Goal: Find specific page/section: Find specific page/section

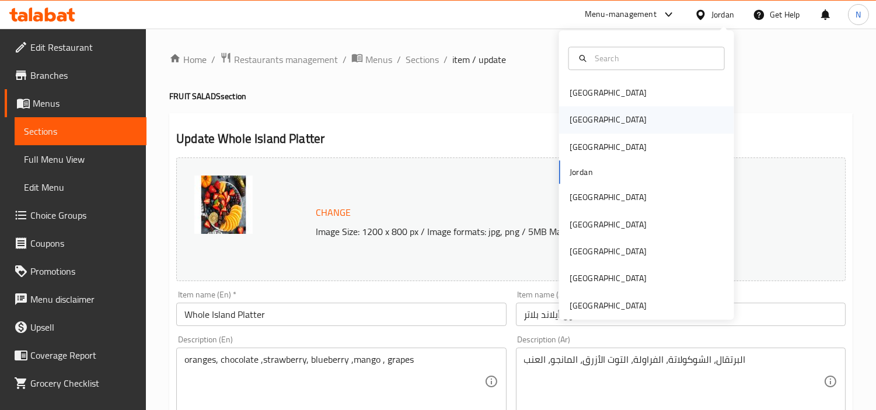
click at [583, 126] on div "[GEOGRAPHIC_DATA]" at bounding box center [608, 120] width 96 height 27
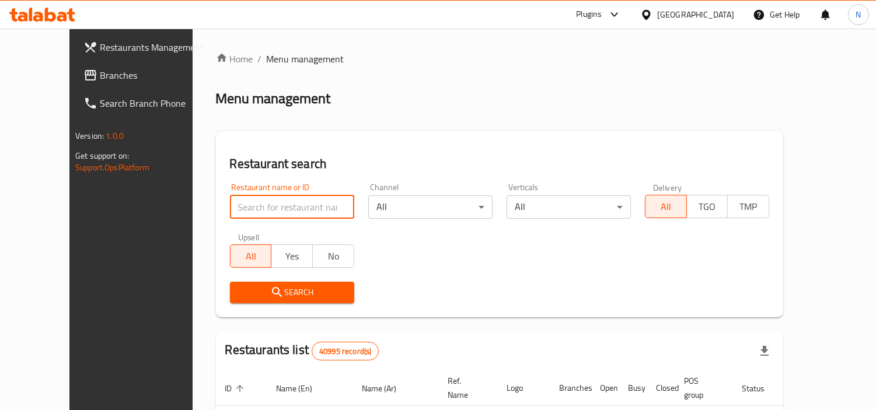
click at [323, 207] on input "search" at bounding box center [292, 207] width 124 height 23
paste input "694982"
type input "694982"
click at [322, 286] on span "Search" at bounding box center [292, 292] width 106 height 15
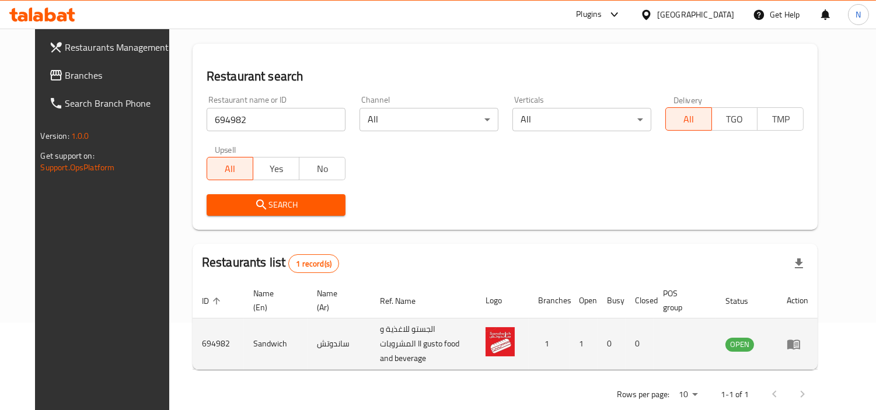
scroll to position [100, 0]
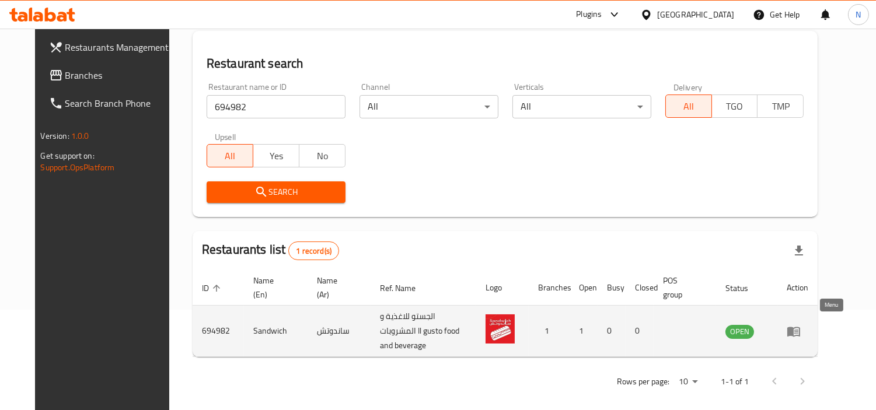
click at [801, 330] on icon "enhanced table" at bounding box center [794, 332] width 14 height 14
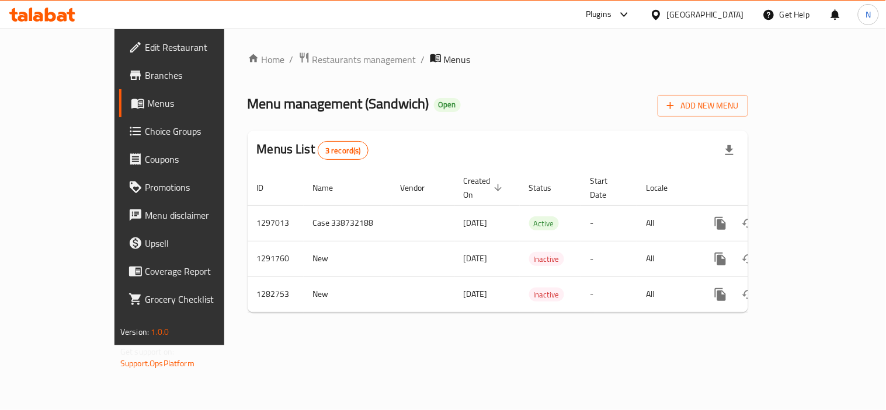
click at [145, 78] on span "Branches" at bounding box center [199, 75] width 108 height 14
